Goal: Task Accomplishment & Management: Manage account settings

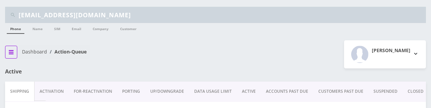
click at [7, 53] on button "breadcrumb" at bounding box center [11, 52] width 12 height 13
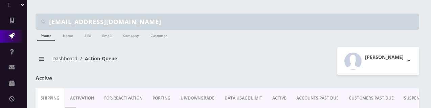
click at [11, 40] on link "Action Queues" at bounding box center [13, 36] width 27 height 12
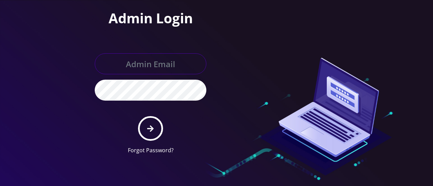
type input "support@teltik.pw"
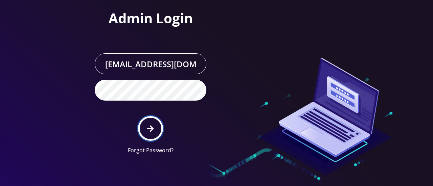
click at [152, 126] on icon "submit" at bounding box center [150, 128] width 6 height 7
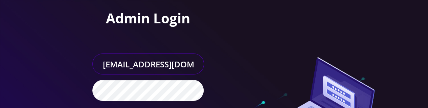
type input "gulraiz@gmail.com"
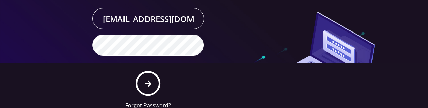
scroll to position [48, 0]
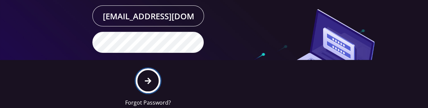
click at [143, 77] on button "submit" at bounding box center [148, 80] width 25 height 25
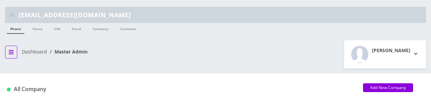
click at [14, 52] on button "breadcrumb" at bounding box center [11, 52] width 12 height 13
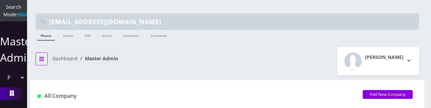
scroll to position [18, 0]
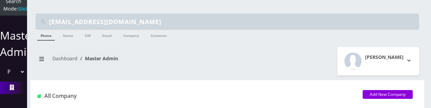
click at [19, 69] on select "Please select a Company TeltikX Test OneTouch GPS Teltik IoT [PERSON_NAME] and …" at bounding box center [13, 71] width 23 height 13
select select "1"
click at [2, 65] on select "Please select a Company TeltikX Test OneTouch GPS Teltik IoT [PERSON_NAME] and …" at bounding box center [13, 71] width 23 height 13
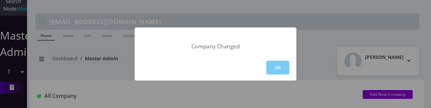
click at [280, 69] on button "OK" at bounding box center [277, 68] width 23 height 14
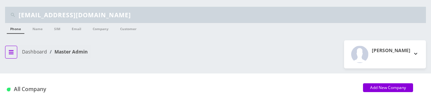
click at [10, 49] on icon "breadcrumb" at bounding box center [11, 51] width 5 height 5
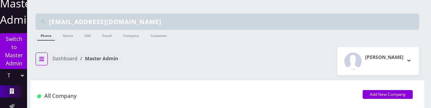
scroll to position [50, 0]
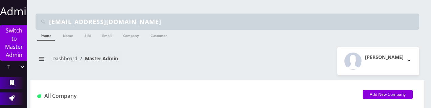
click at [12, 96] on icon at bounding box center [11, 97] width 5 height 5
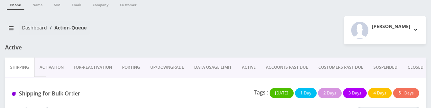
scroll to position [27, 0]
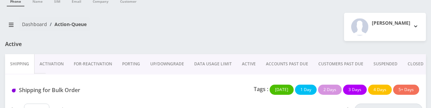
click at [151, 46] on div at bounding box center [287, 47] width 287 height 13
click at [100, 61] on link "FOR-REActivation" at bounding box center [93, 64] width 48 height 20
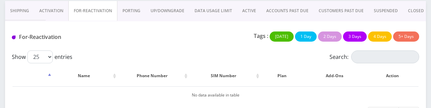
scroll to position [75, 0]
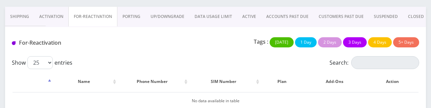
click at [59, 16] on link "Activation" at bounding box center [51, 17] width 34 height 20
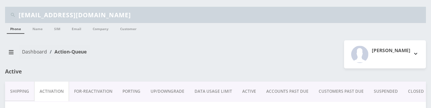
scroll to position [156, 0]
click at [287, 90] on link "ACCOUNTS PAST DUE" at bounding box center [287, 92] width 52 height 20
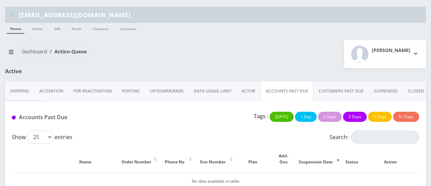
scroll to position [22, 0]
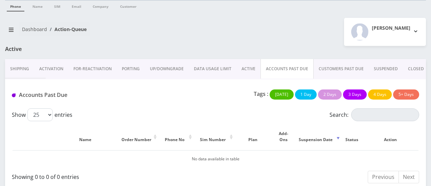
click at [284, 91] on button "[DATE]" at bounding box center [282, 95] width 24 height 10
